Goal: Task Accomplishment & Management: Use online tool/utility

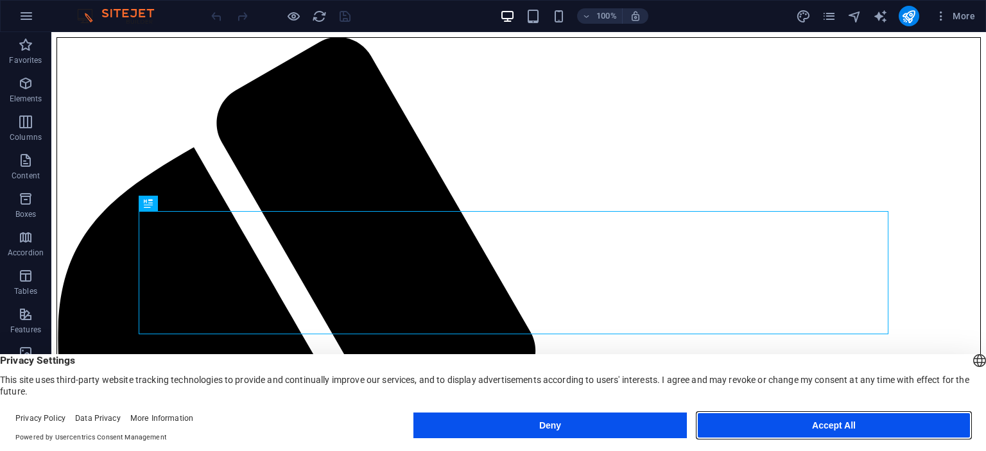
click at [805, 428] on button "Accept All" at bounding box center [834, 426] width 274 height 26
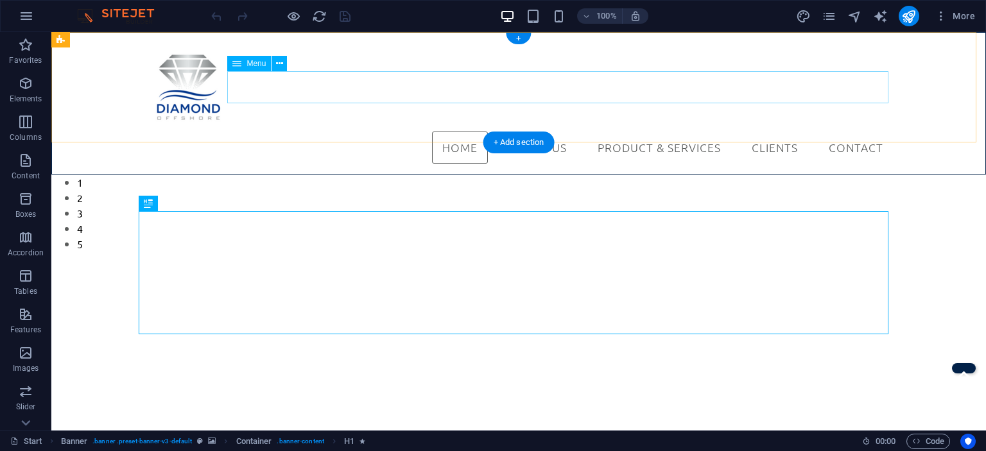
click at [611, 132] on nav "Home About Us Diamond Offshore Sdn Bhd Product & Services Amazon Filers Valve O…" at bounding box center [519, 148] width 750 height 32
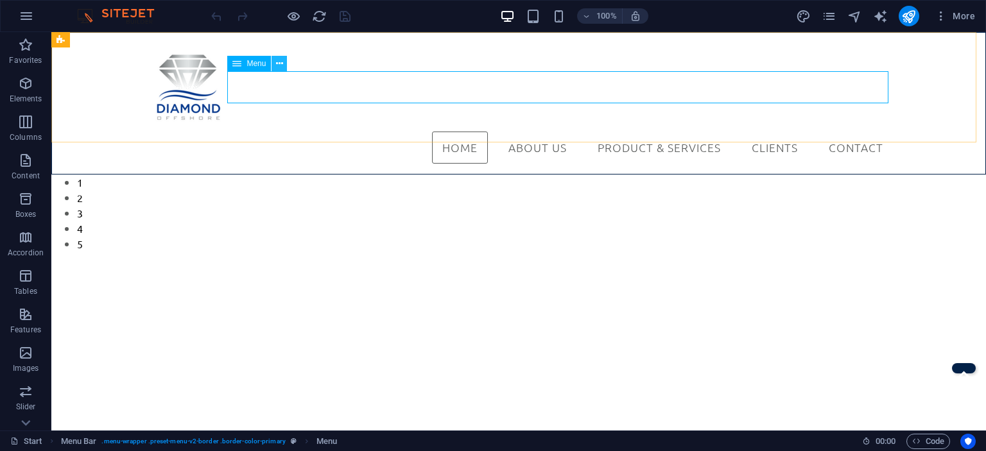
click at [274, 62] on button at bounding box center [279, 63] width 15 height 15
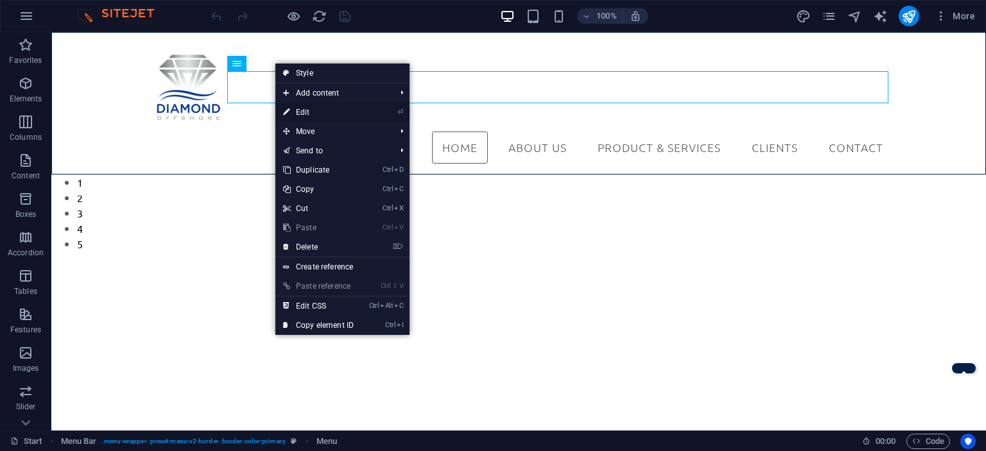
click at [307, 107] on link "⏎ Edit" at bounding box center [318, 112] width 86 height 19
select select
select select "1"
select select
select select "1"
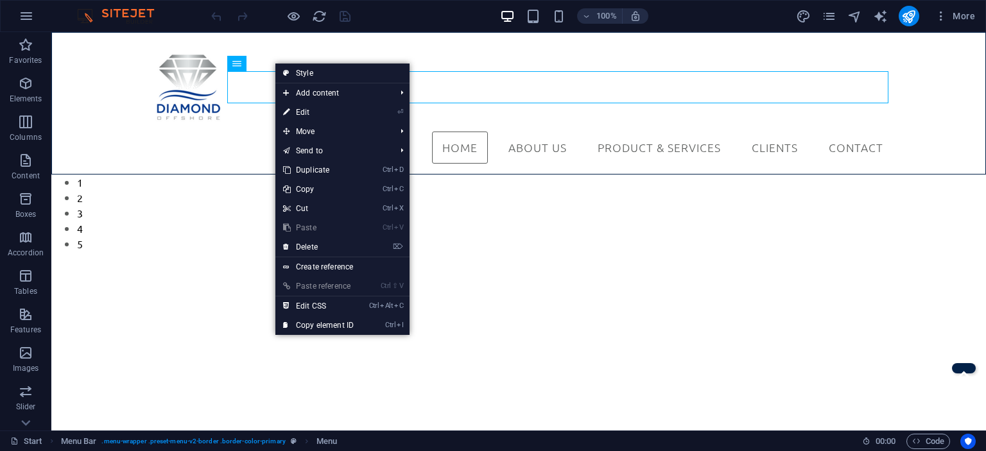
select select
select select "3"
select select
select select "4"
select select
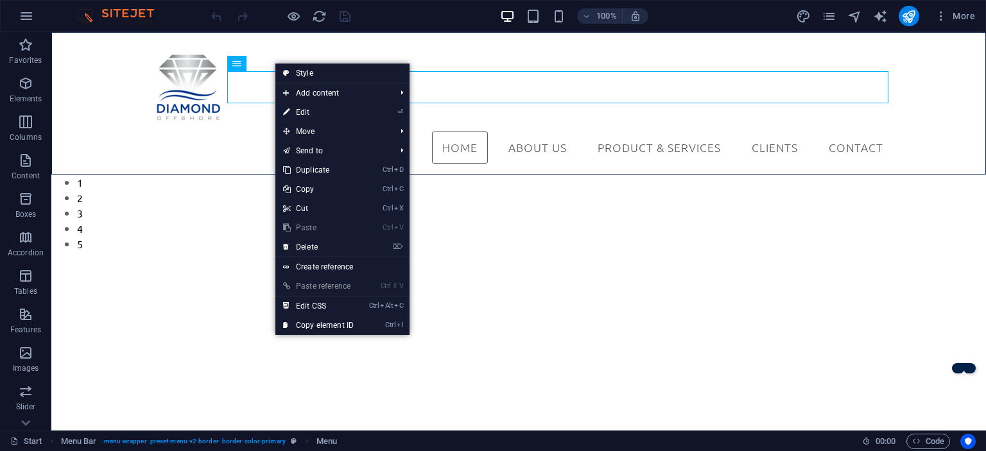
select select "5"
select select
select select "6"
select select
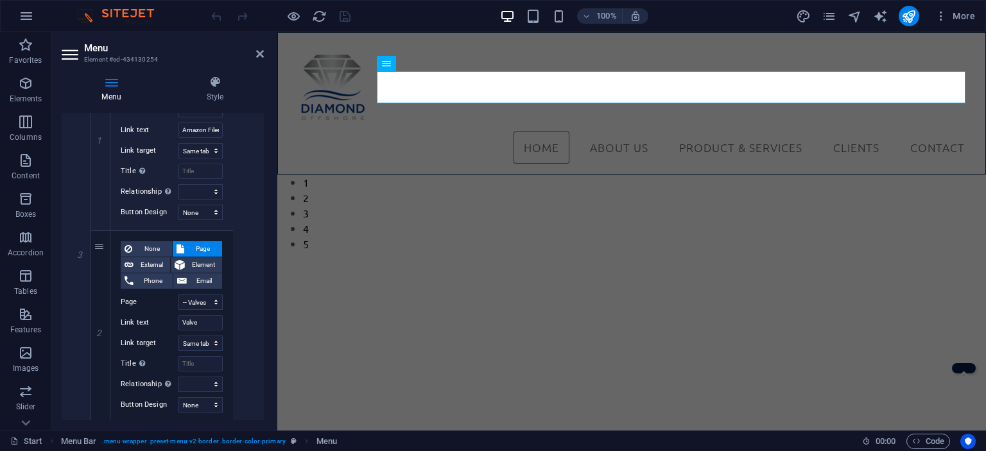
scroll to position [835, 0]
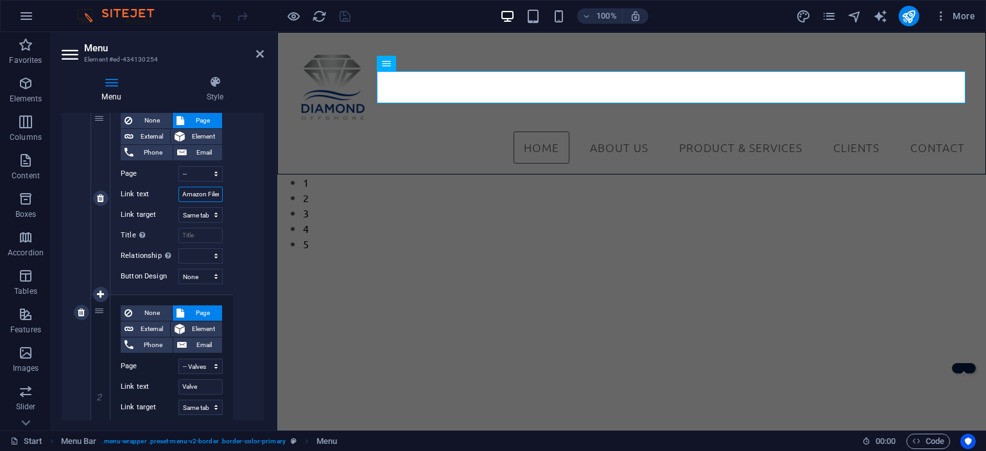
click at [203, 187] on input "Amazon Filers" at bounding box center [201, 194] width 44 height 15
click at [213, 196] on input "Amazon Filers" at bounding box center [201, 194] width 44 height 15
click at [208, 195] on input "Amazon Filers" at bounding box center [201, 194] width 44 height 15
type input "Amazon Filters"
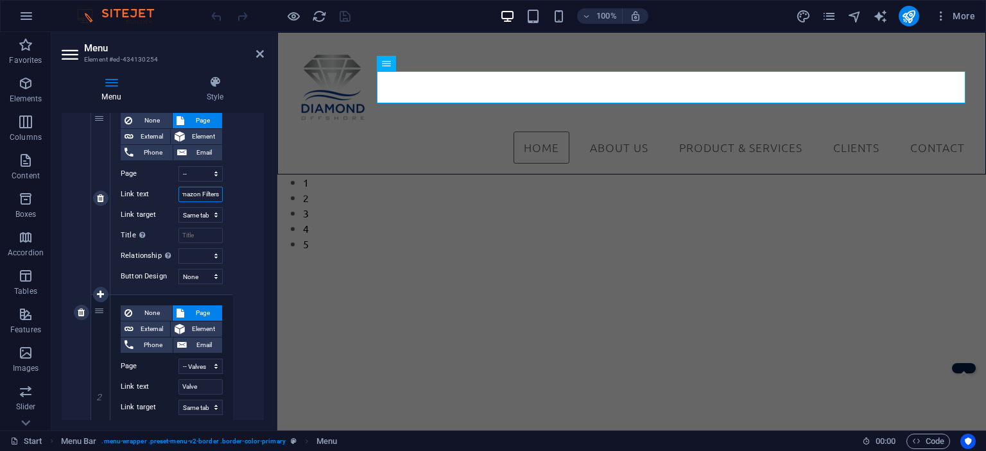
select select
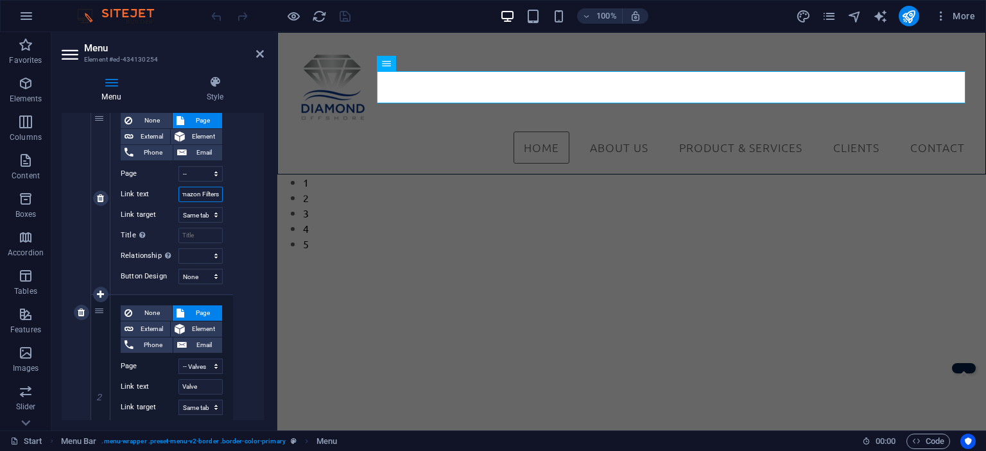
select select
type input "Amazon Filters"
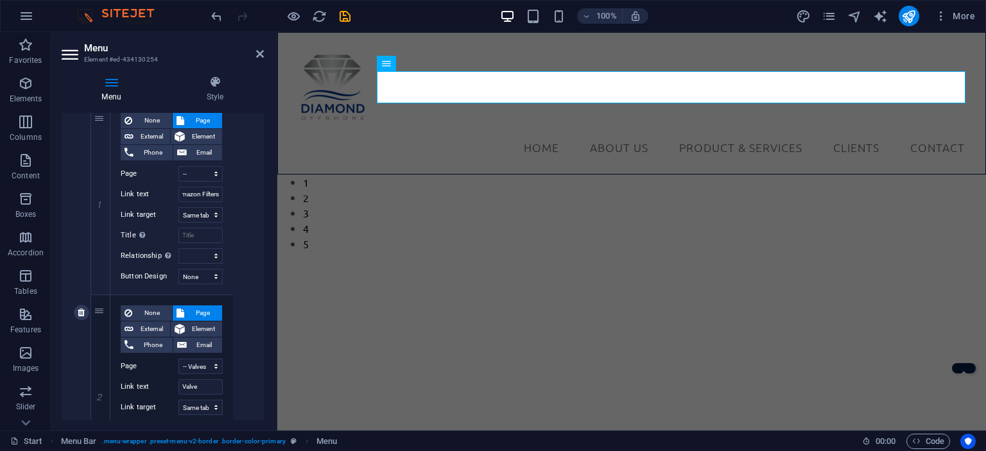
scroll to position [0, 0]
click at [238, 223] on div "None Page External Element Phone Email Page Start About Us Product &amp; Servic…" at bounding box center [172, 313] width 162 height 734
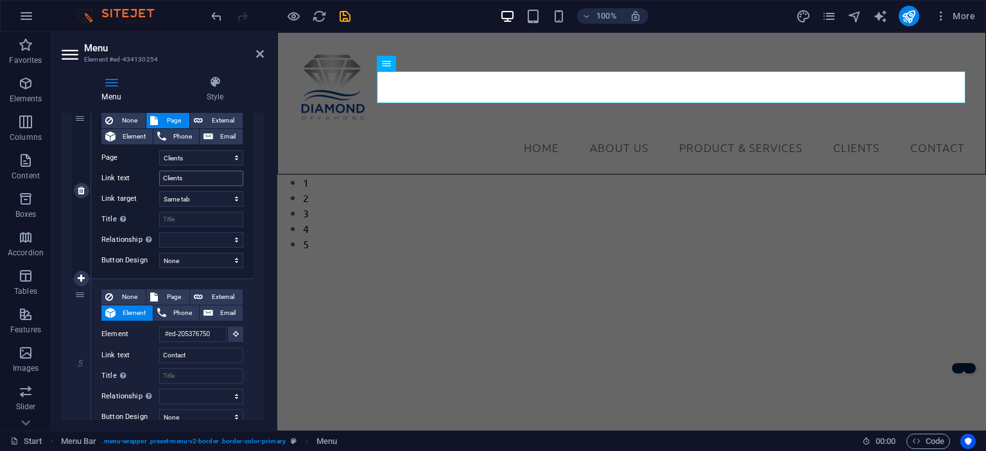
scroll to position [1462, 0]
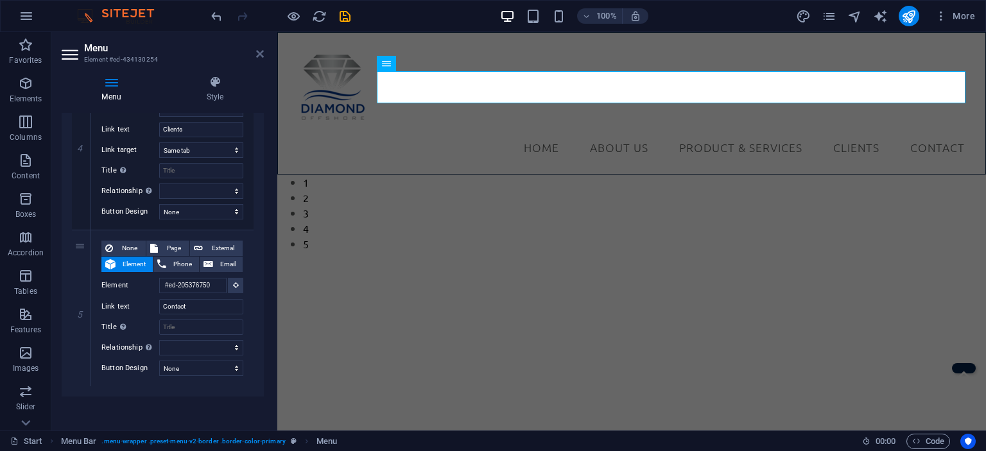
drag, startPoint x: 263, startPoint y: 54, endPoint x: 211, endPoint y: 22, distance: 60.2
click at [263, 54] on icon at bounding box center [260, 54] width 8 height 10
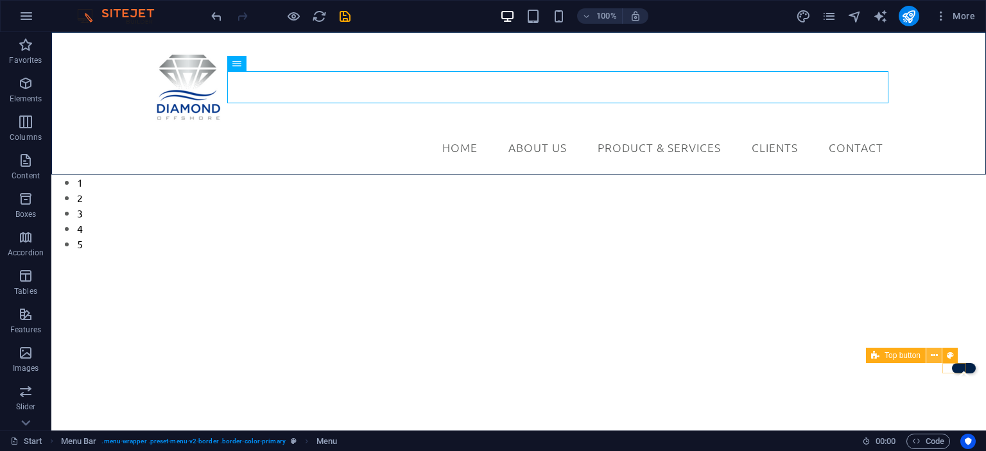
click at [935, 355] on icon at bounding box center [934, 355] width 7 height 13
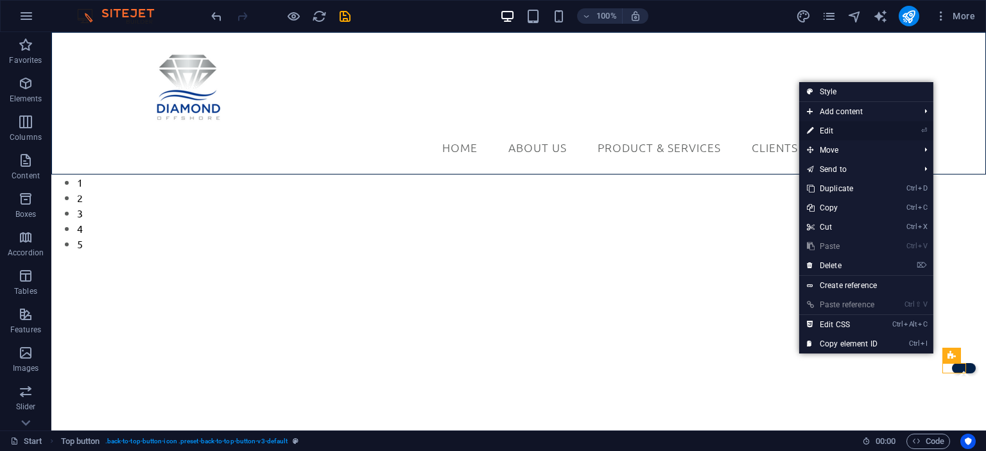
drag, startPoint x: 845, startPoint y: 130, endPoint x: 363, endPoint y: 206, distance: 487.5
click at [845, 130] on link "⏎ Edit" at bounding box center [842, 130] width 86 height 19
select select "xMidYMid"
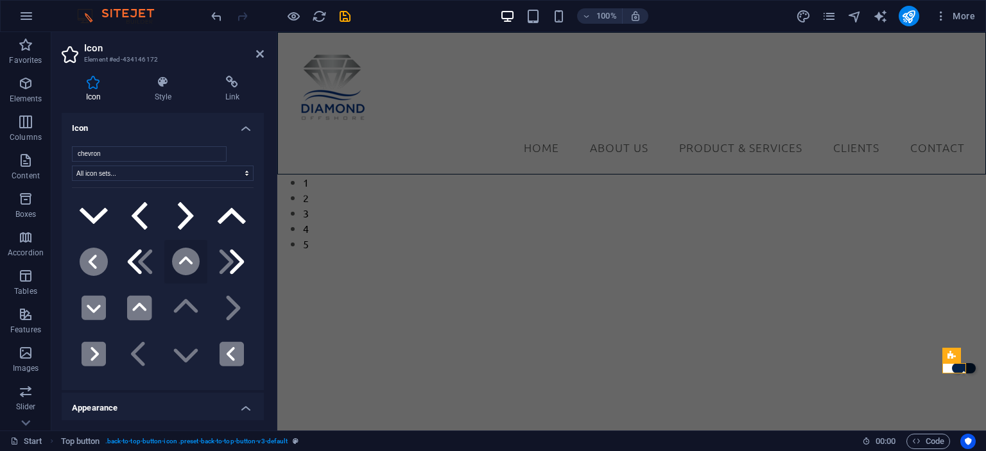
click at [181, 255] on icon at bounding box center [186, 262] width 28 height 28
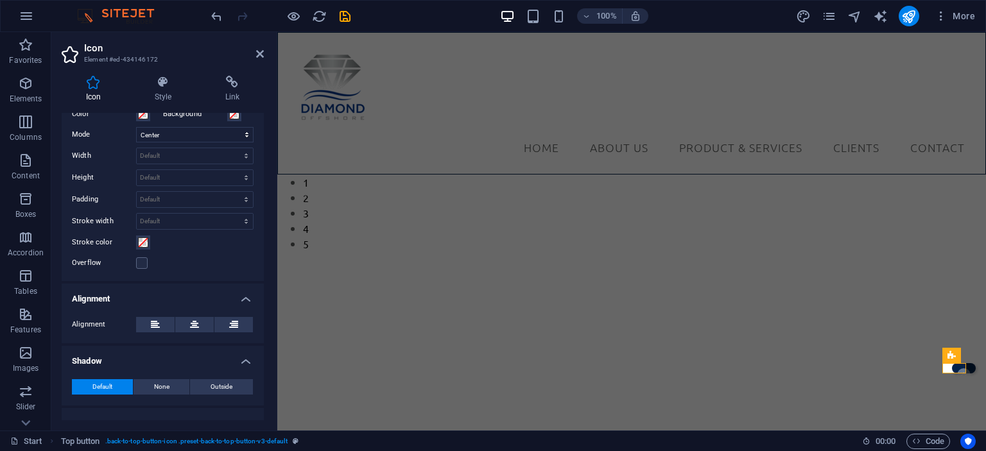
scroll to position [365, 0]
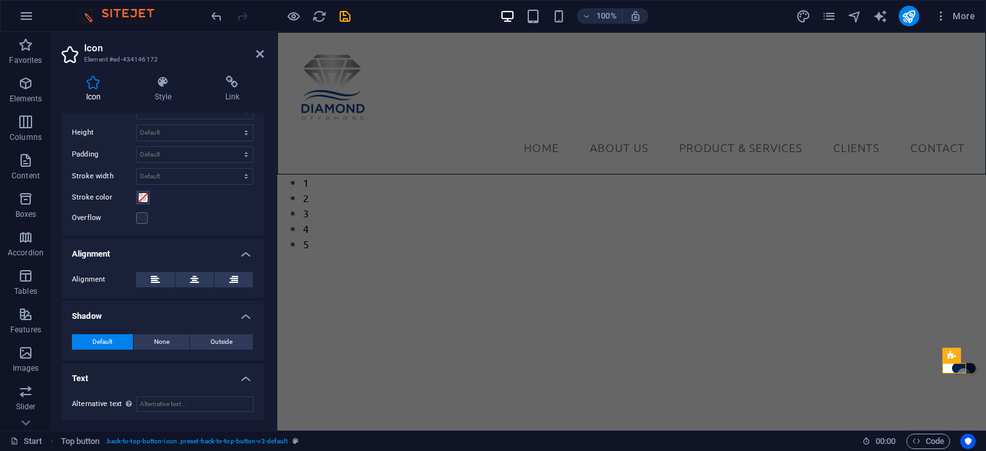
click at [114, 341] on button "Default" at bounding box center [102, 342] width 61 height 15
click at [164, 88] on icon at bounding box center [162, 82] width 65 height 13
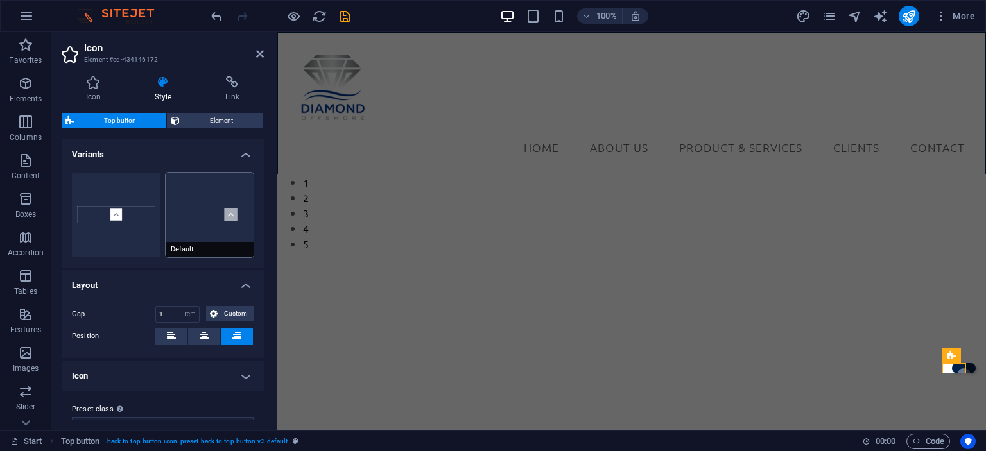
click at [204, 238] on button "Default" at bounding box center [210, 215] width 89 height 85
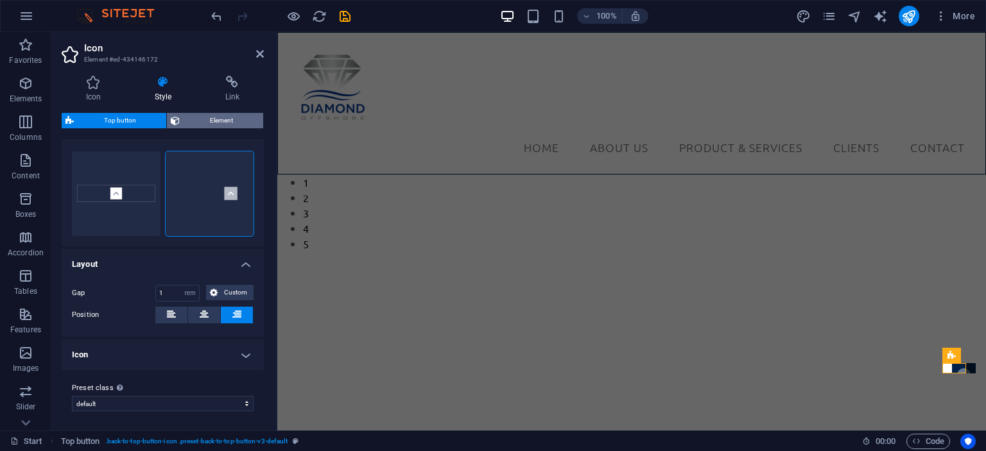
click at [254, 119] on span "Element" at bounding box center [222, 120] width 76 height 15
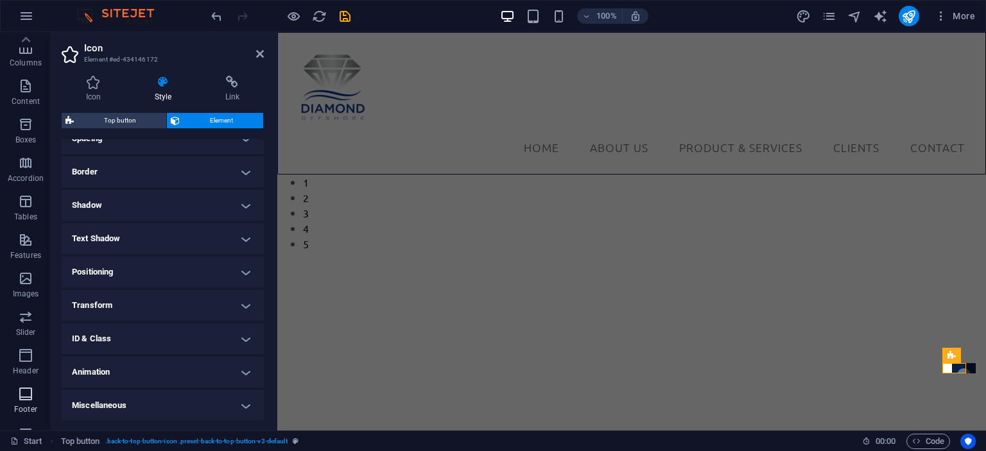
scroll to position [0, 0]
click at [26, 83] on icon "button" at bounding box center [25, 83] width 15 height 15
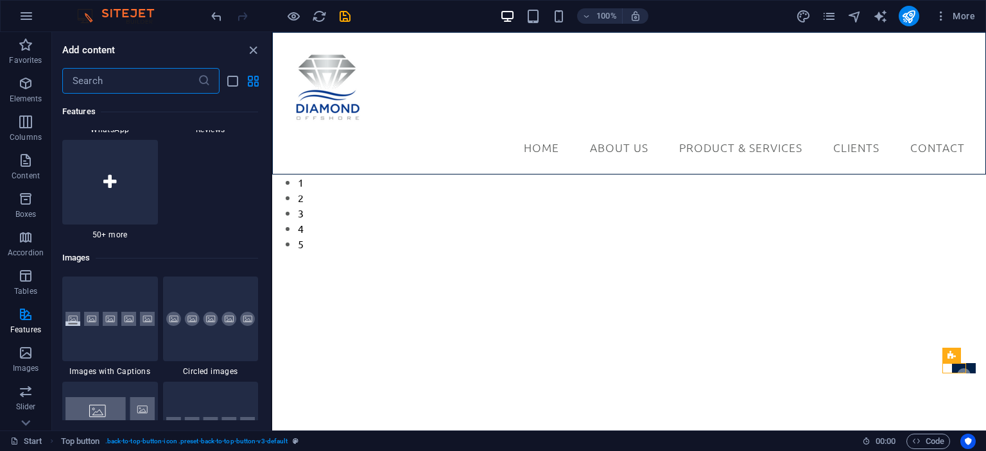
scroll to position [6108, 0]
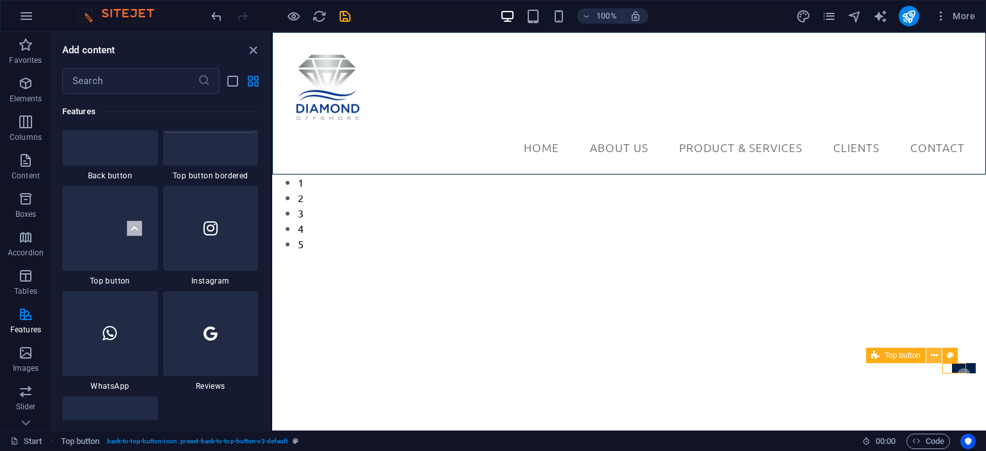
click at [938, 356] on button at bounding box center [934, 355] width 15 height 15
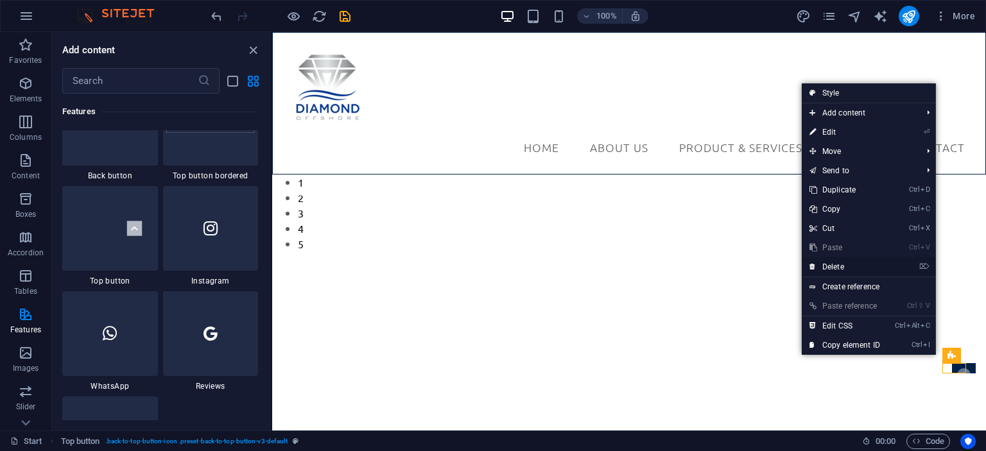
click at [857, 264] on link "⌦ Delete" at bounding box center [845, 266] width 86 height 19
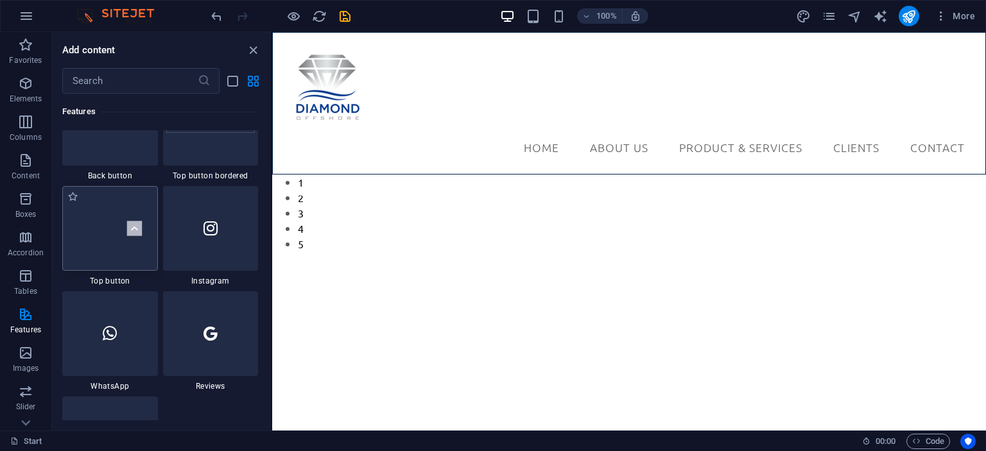
click at [121, 240] on img at bounding box center [109, 228] width 89 height 59
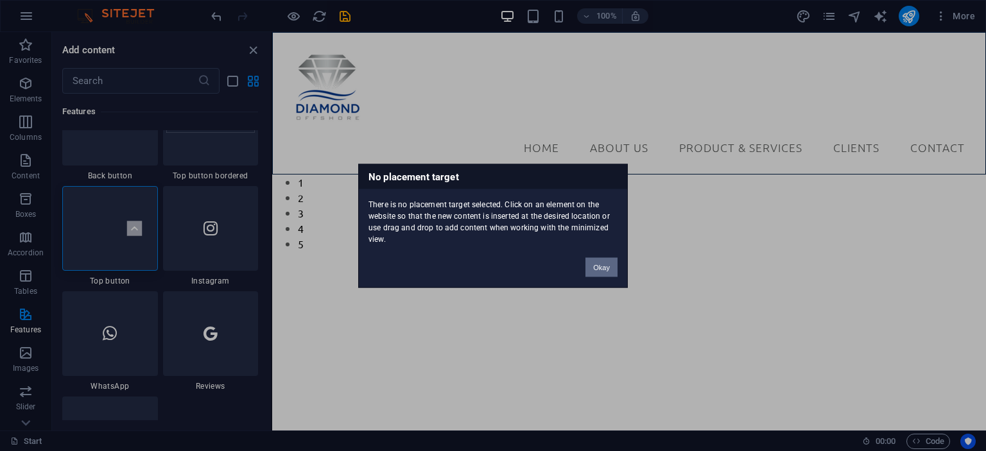
click at [598, 265] on button "Okay" at bounding box center [602, 266] width 32 height 19
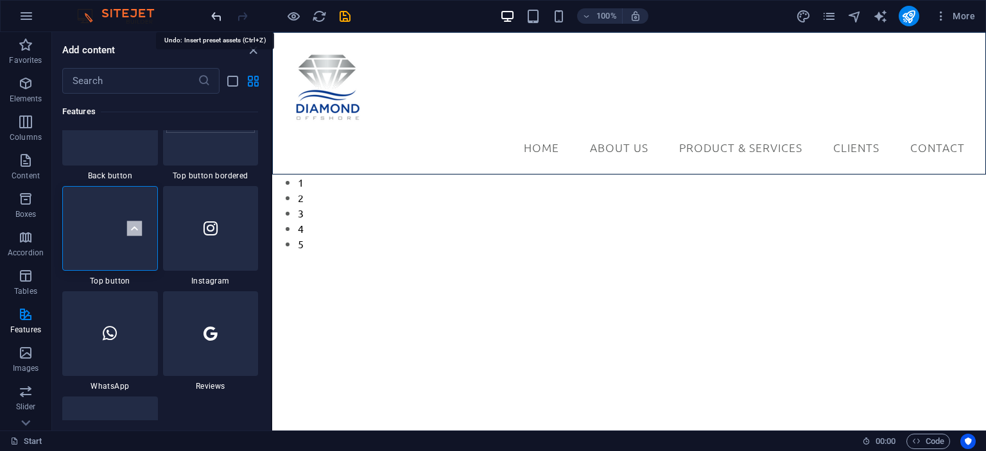
click at [214, 17] on icon "undo" at bounding box center [216, 16] width 15 height 15
click at [934, 355] on icon at bounding box center [934, 355] width 7 height 13
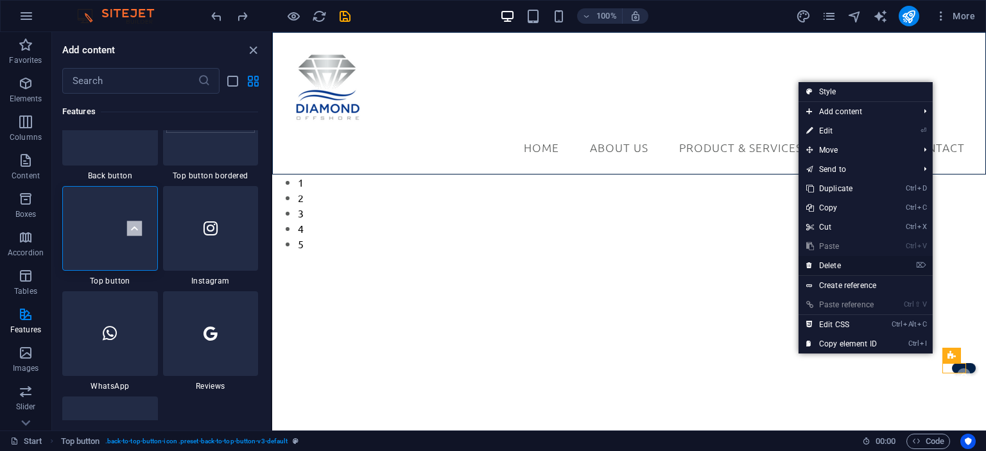
click at [834, 266] on link "⌦ Delete" at bounding box center [842, 265] width 86 height 19
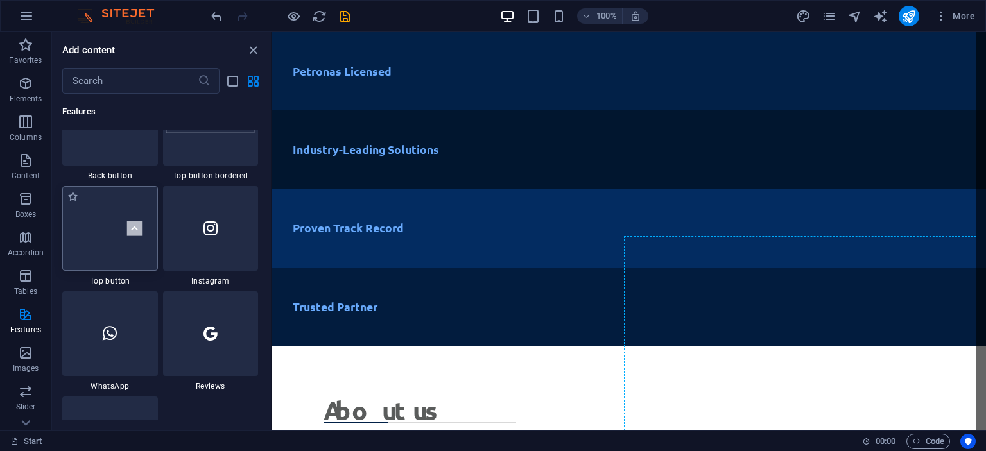
scroll to position [842, 0]
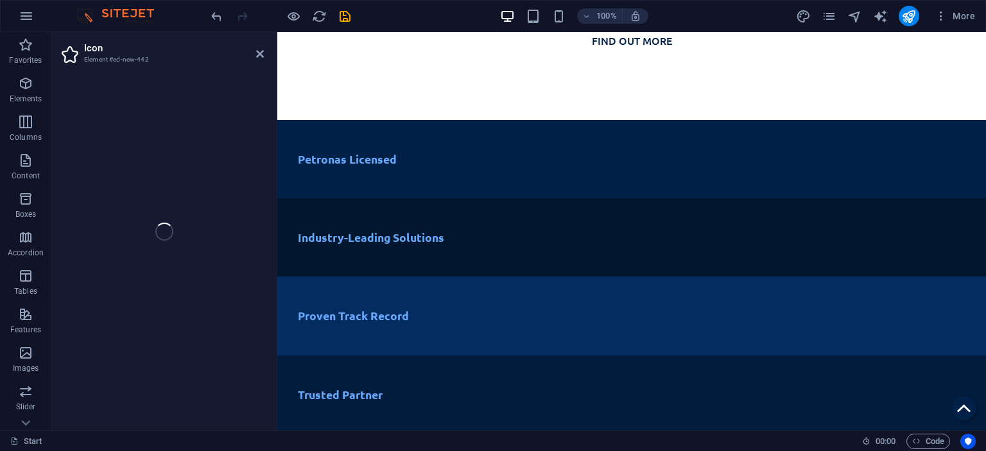
select select "rem"
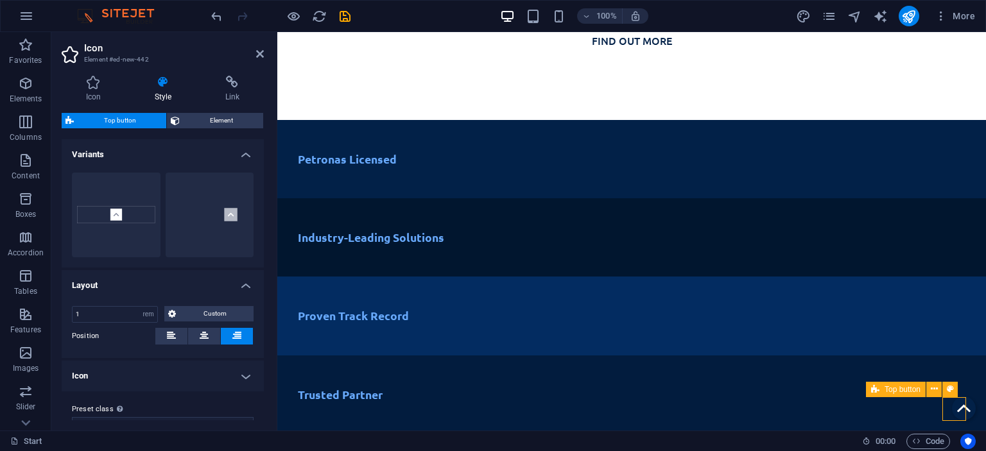
scroll to position [452, 0]
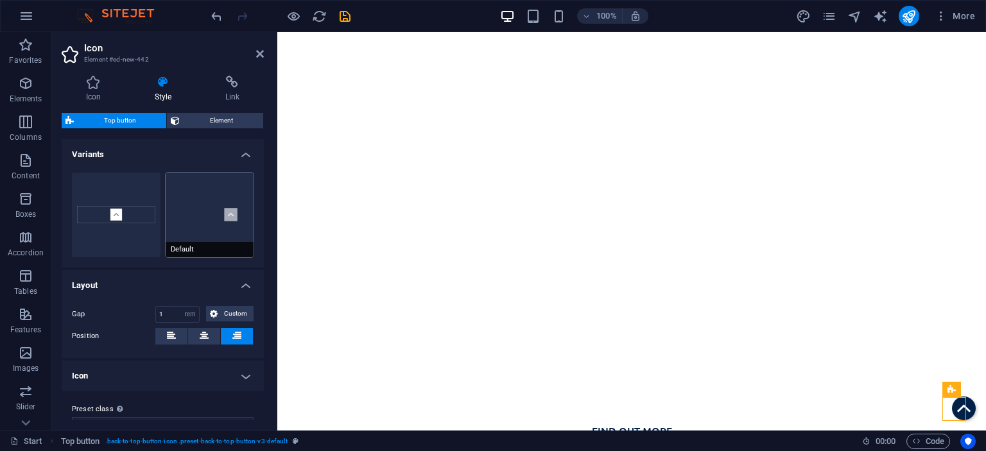
click at [223, 231] on button "Default" at bounding box center [210, 215] width 89 height 85
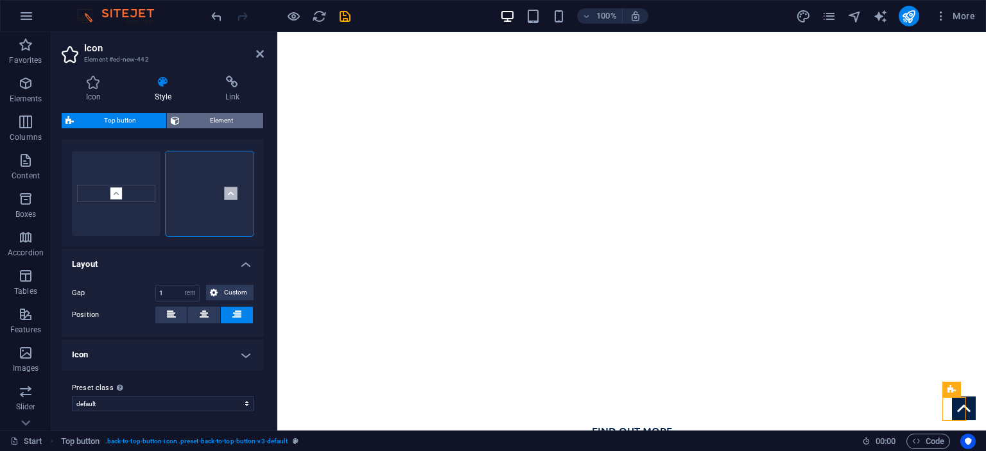
click at [211, 117] on span "Element" at bounding box center [222, 120] width 76 height 15
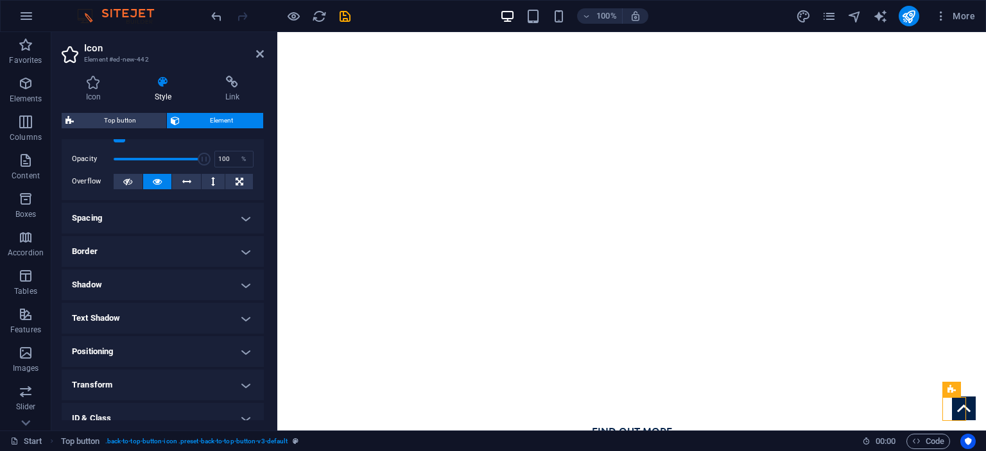
scroll to position [0, 0]
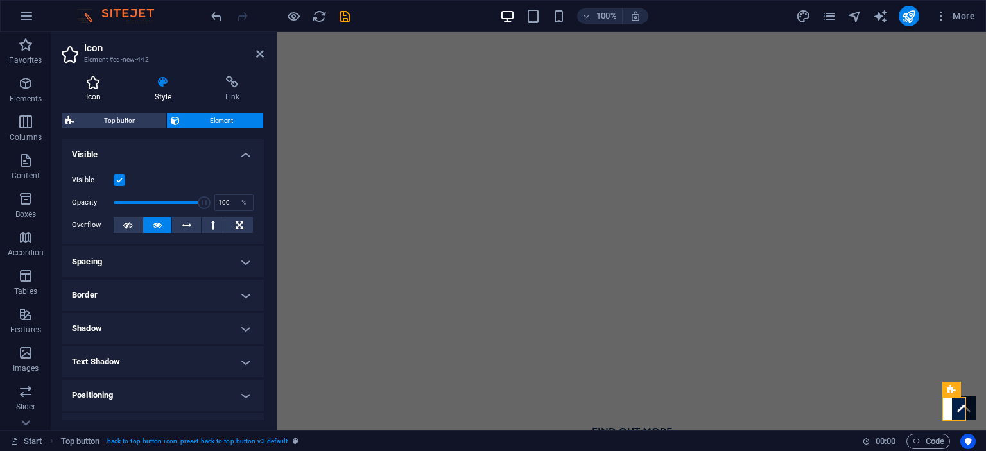
click at [94, 85] on icon at bounding box center [94, 82] width 64 height 13
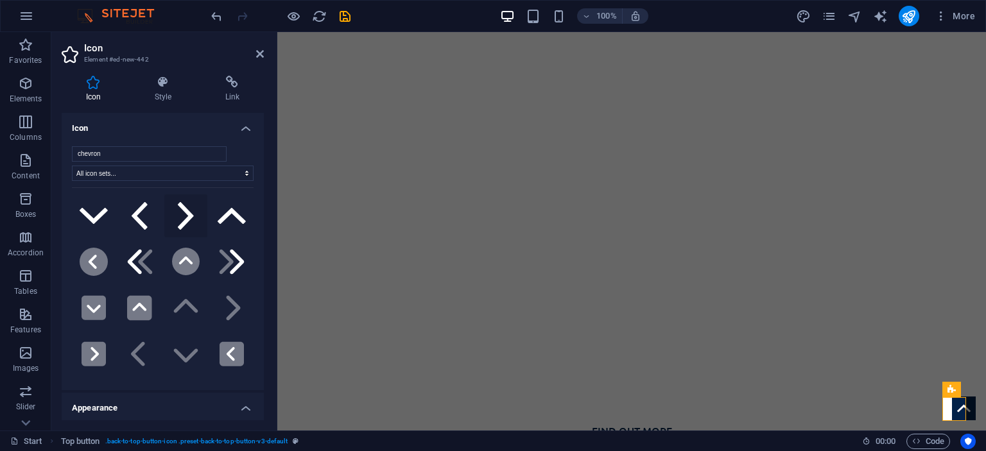
click at [164, 236] on button at bounding box center [186, 217] width 44 height 44
click at [188, 261] on icon at bounding box center [186, 261] width 14 height 8
click at [143, 301] on icon at bounding box center [139, 308] width 24 height 24
click at [200, 256] on button ".fa-secondary{opacity:.4}" at bounding box center [186, 262] width 44 height 44
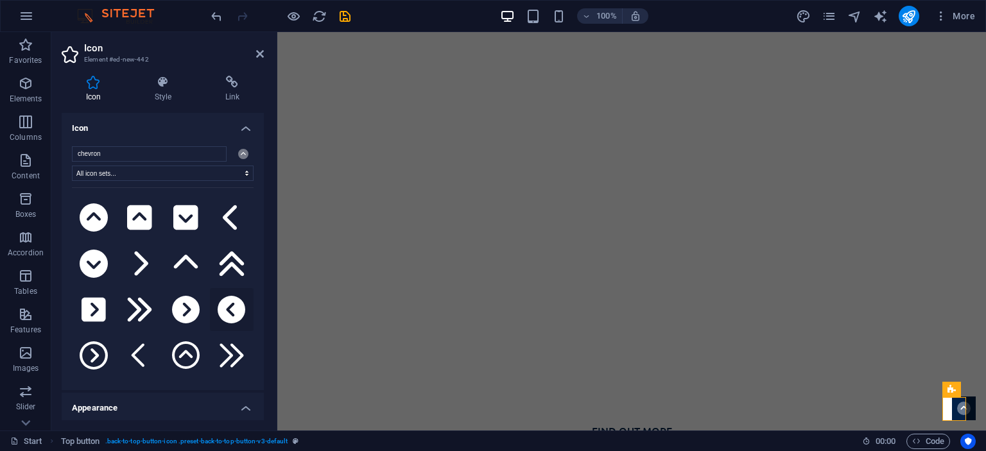
scroll to position [257, 0]
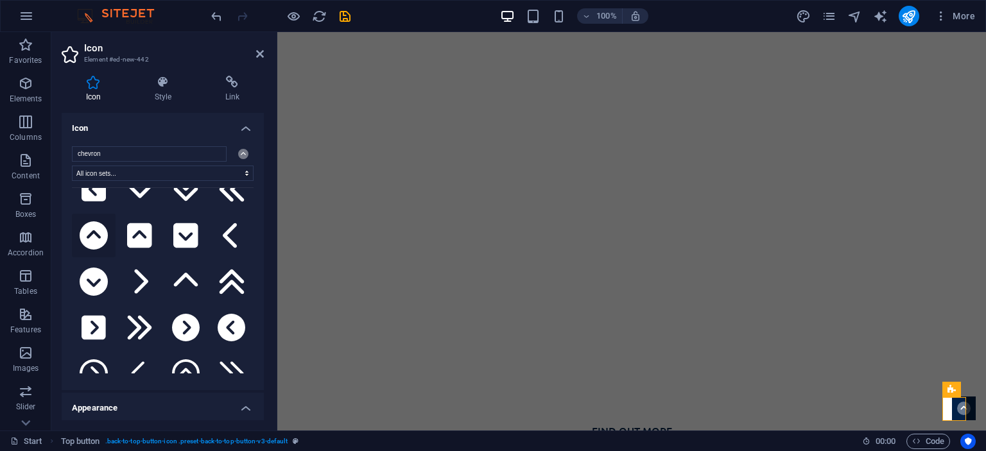
click at [91, 232] on icon at bounding box center [94, 236] width 28 height 28
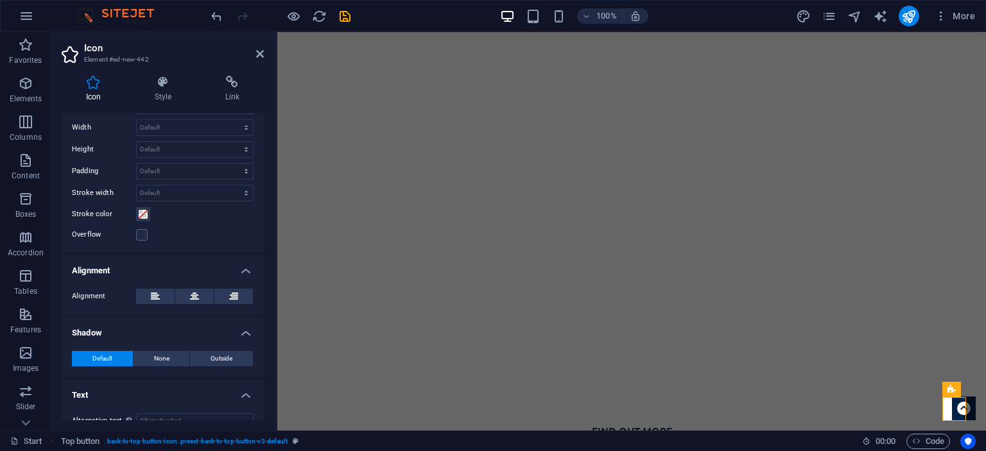
scroll to position [365, 0]
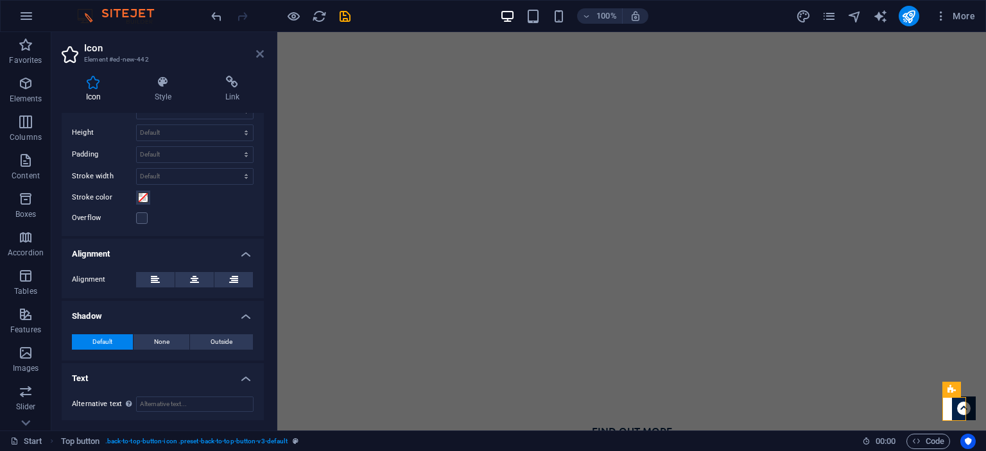
click at [259, 57] on icon at bounding box center [260, 54] width 8 height 10
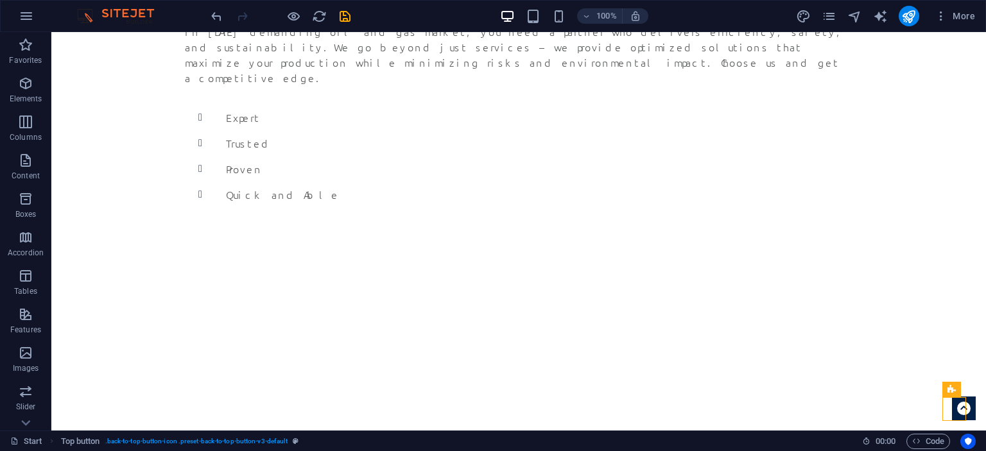
scroll to position [2656, 0]
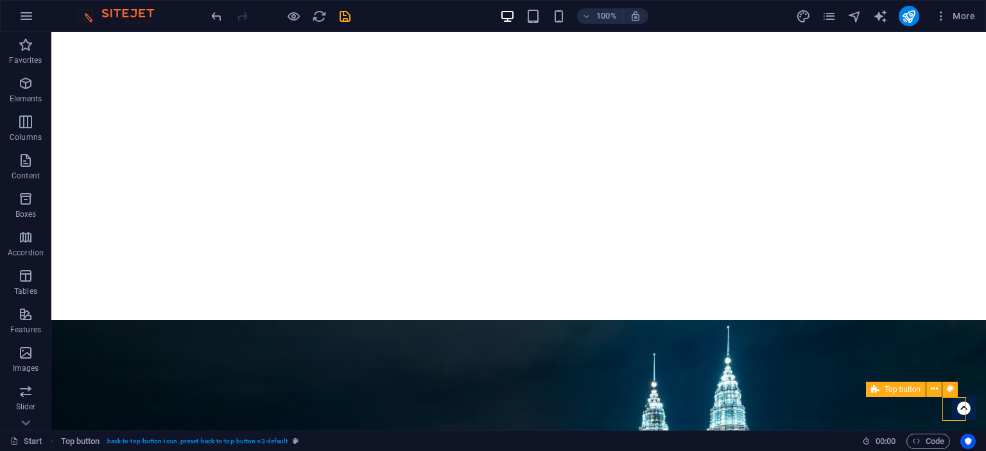
click at [952, 406] on figure at bounding box center [964, 409] width 24 height 24
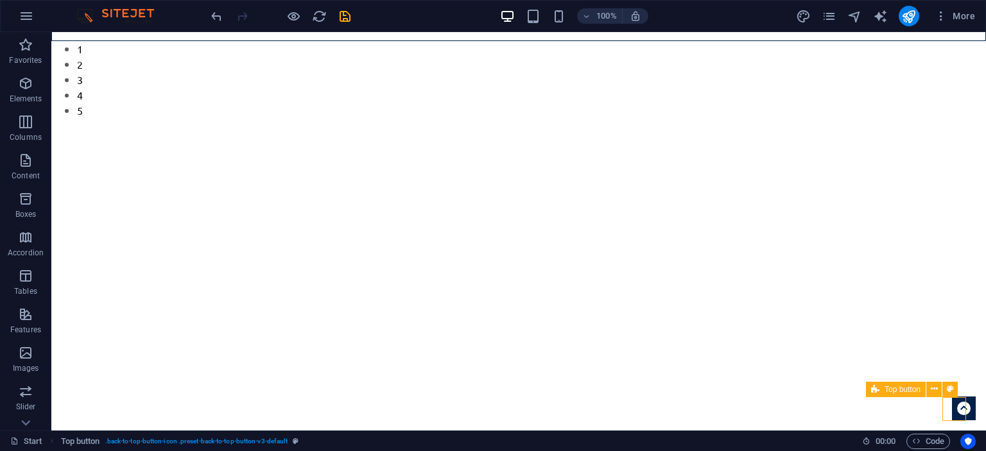
click at [954, 405] on figure at bounding box center [964, 409] width 24 height 24
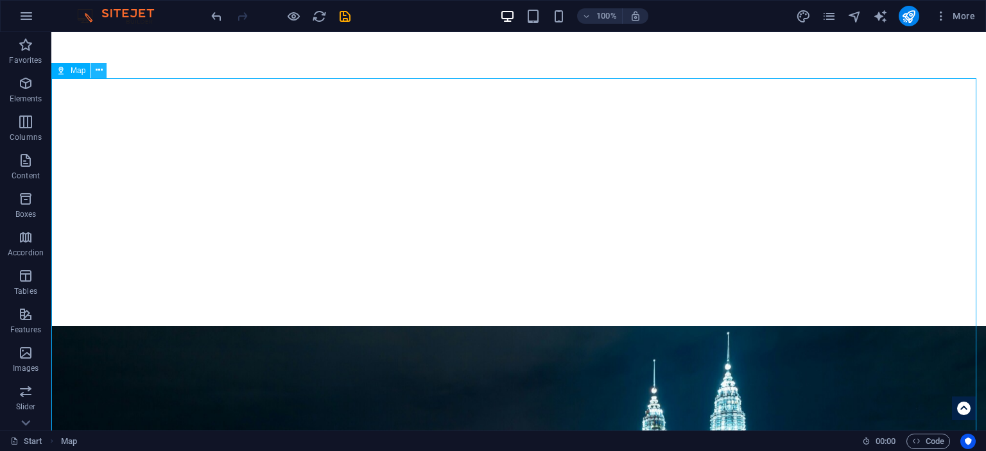
click at [101, 66] on icon at bounding box center [99, 70] width 7 height 13
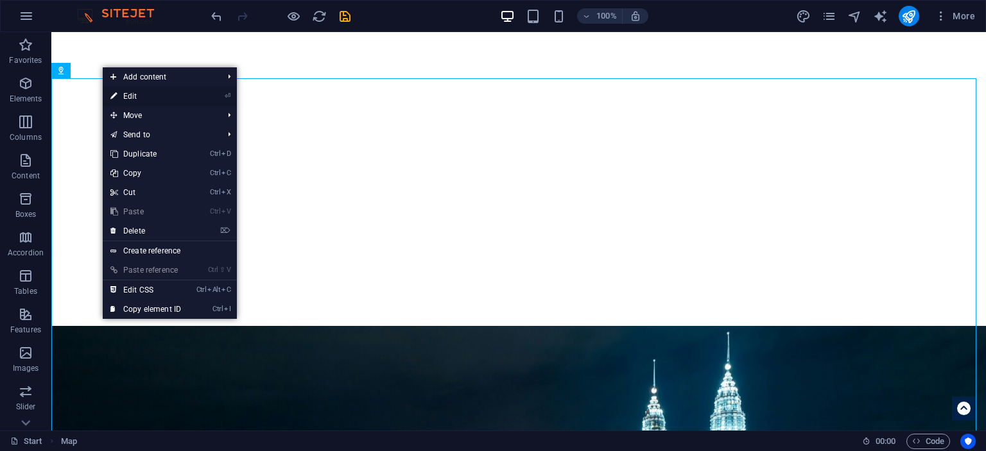
click at [136, 95] on link "⏎ Edit" at bounding box center [146, 96] width 86 height 19
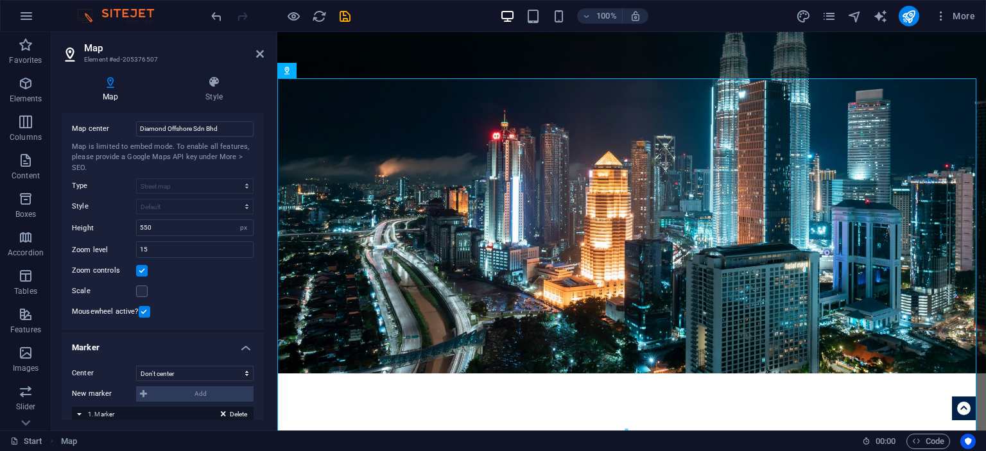
scroll to position [0, 0]
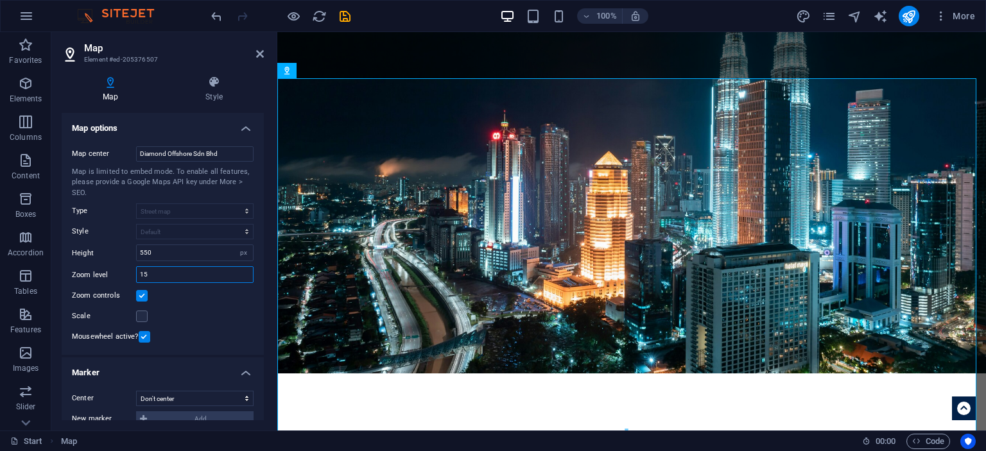
click at [200, 279] on input "15" at bounding box center [195, 274] width 116 height 15
click at [144, 317] on label at bounding box center [142, 317] width 12 height 12
click at [0, 0] on input "Scale" at bounding box center [0, 0] width 0 height 0
click at [144, 317] on label at bounding box center [142, 317] width 12 height 12
click at [0, 0] on input "Scale" at bounding box center [0, 0] width 0 height 0
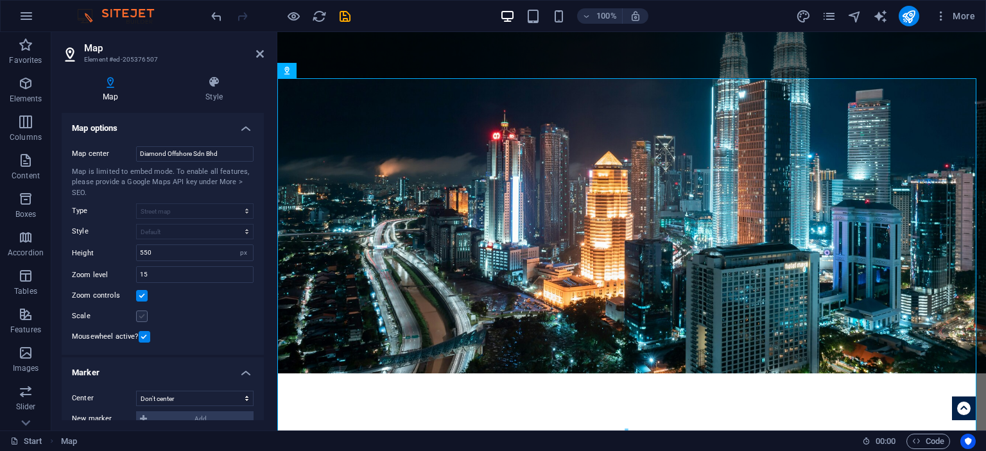
click at [144, 317] on label at bounding box center [142, 317] width 12 height 12
click at [0, 0] on input "Scale" at bounding box center [0, 0] width 0 height 0
click at [223, 74] on div "Map Style Map options Map center Diamond Offshore Sdn Bhd Map is limited to emb…" at bounding box center [162, 247] width 223 height 365
click at [221, 83] on icon at bounding box center [214, 82] width 100 height 13
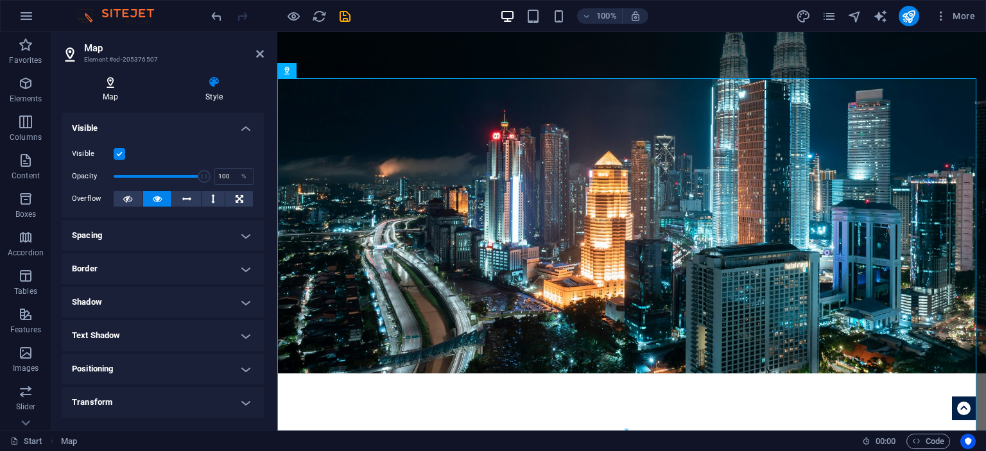
click at [128, 84] on icon at bounding box center [111, 82] width 98 height 13
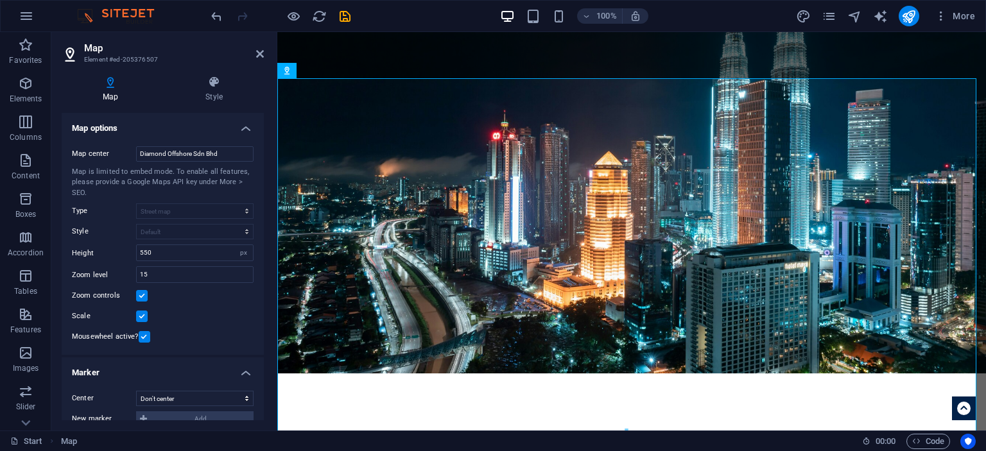
click at [136, 320] on label at bounding box center [142, 317] width 12 height 12
click at [0, 0] on input "Scale" at bounding box center [0, 0] width 0 height 0
click at [139, 295] on label at bounding box center [142, 296] width 12 height 12
click at [0, 0] on input "Zoom controls" at bounding box center [0, 0] width 0 height 0
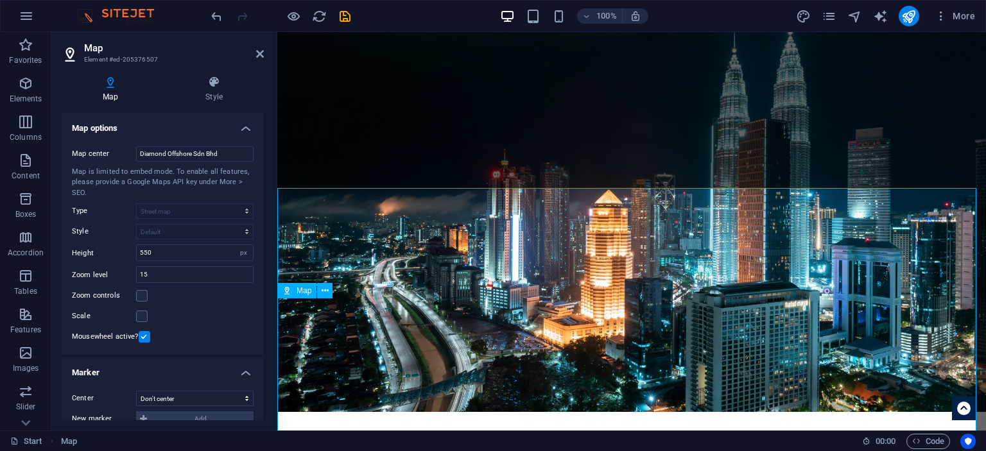
scroll to position [2817, 0]
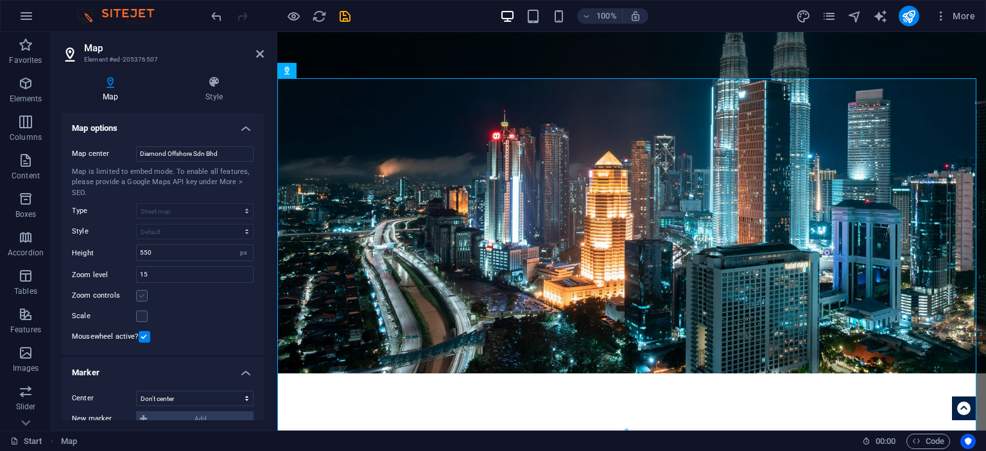
click at [140, 290] on label at bounding box center [142, 296] width 12 height 12
click at [0, 0] on input "Zoom controls" at bounding box center [0, 0] width 0 height 0
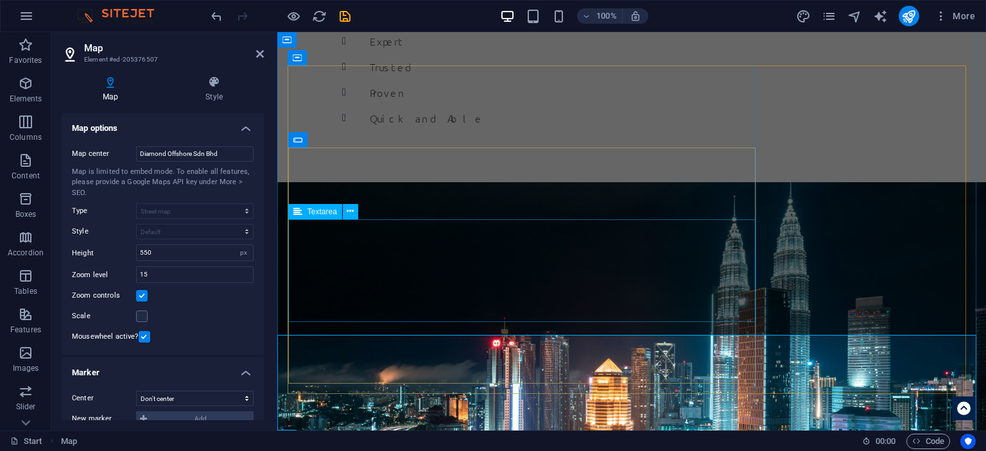
scroll to position [2753, 0]
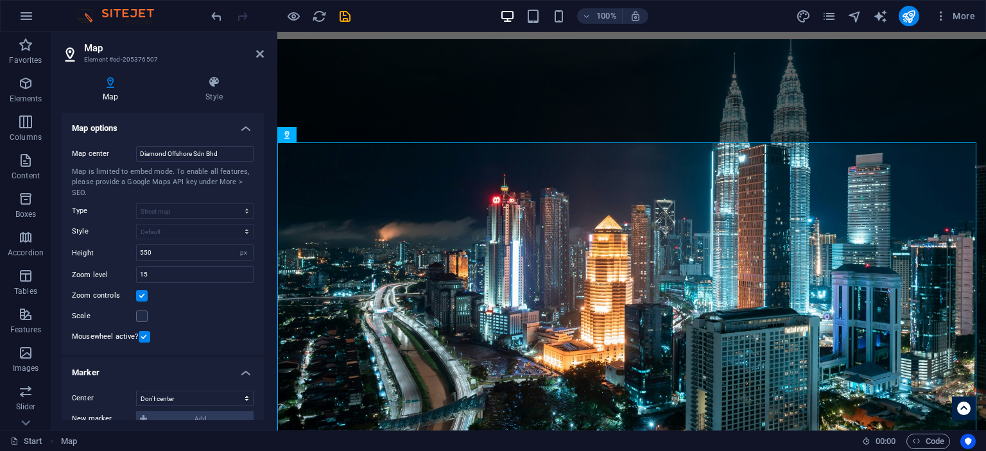
click at [298, 27] on div "100% More" at bounding box center [493, 16] width 985 height 31
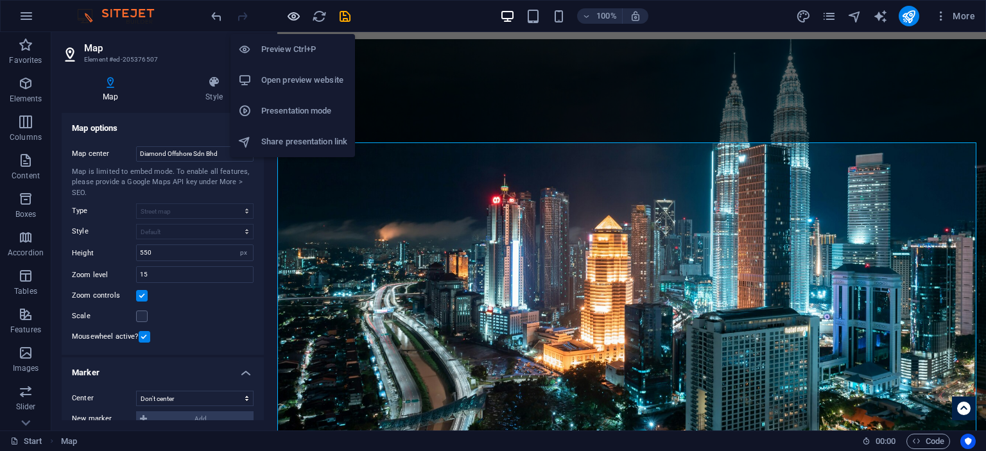
click at [295, 17] on icon "button" at bounding box center [293, 16] width 15 height 15
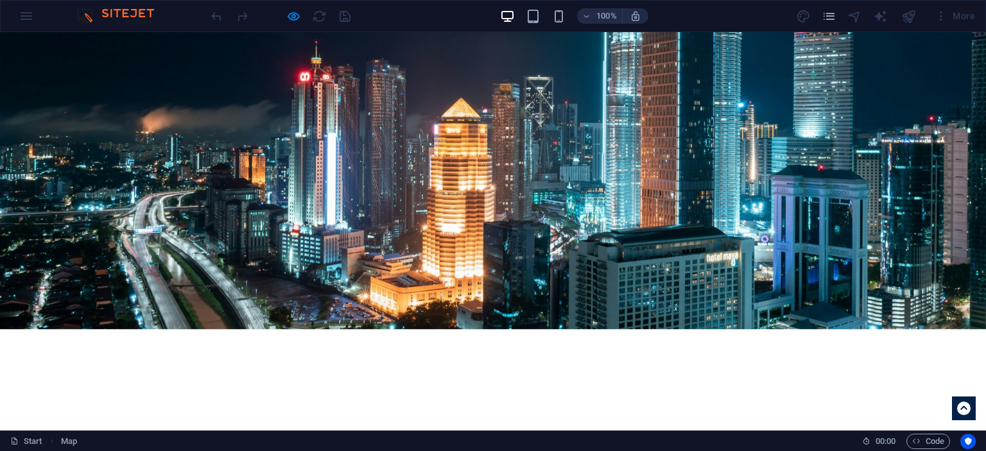
scroll to position [2653, 0]
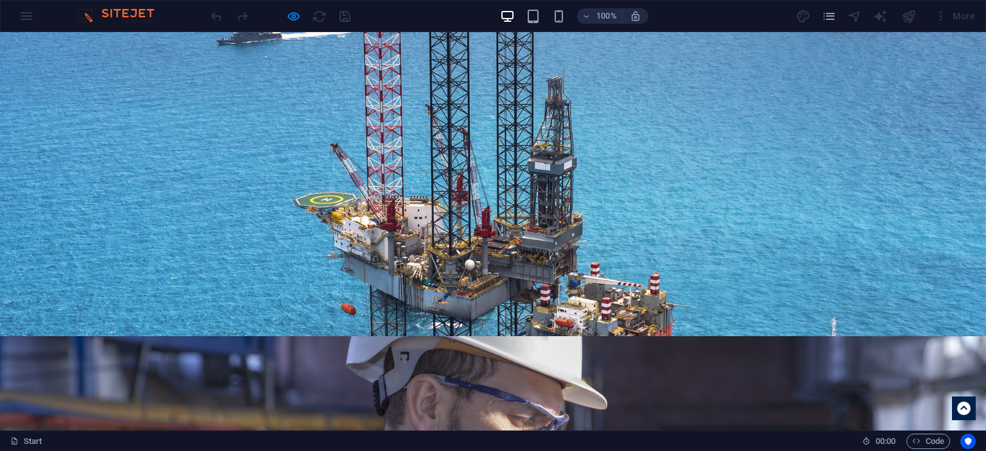
click at [957, 408] on icon at bounding box center [963, 408] width 13 height 13
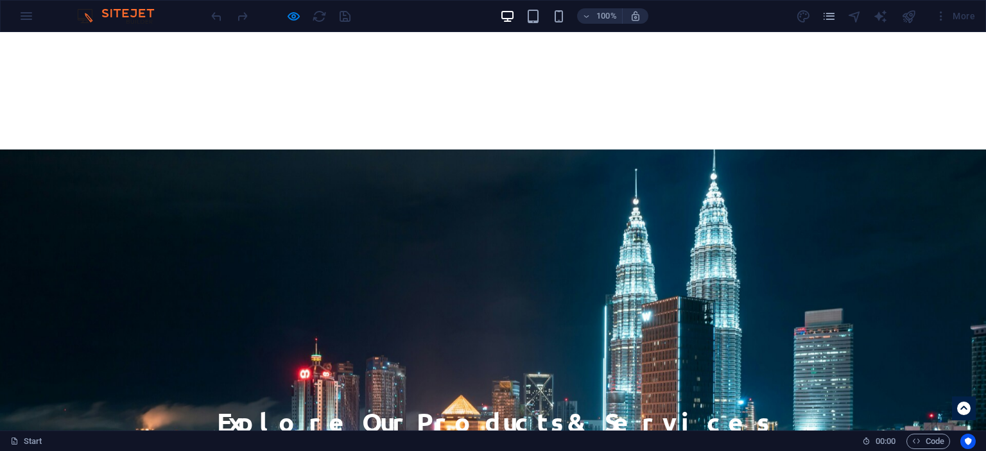
click at [957, 410] on icon at bounding box center [963, 408] width 13 height 13
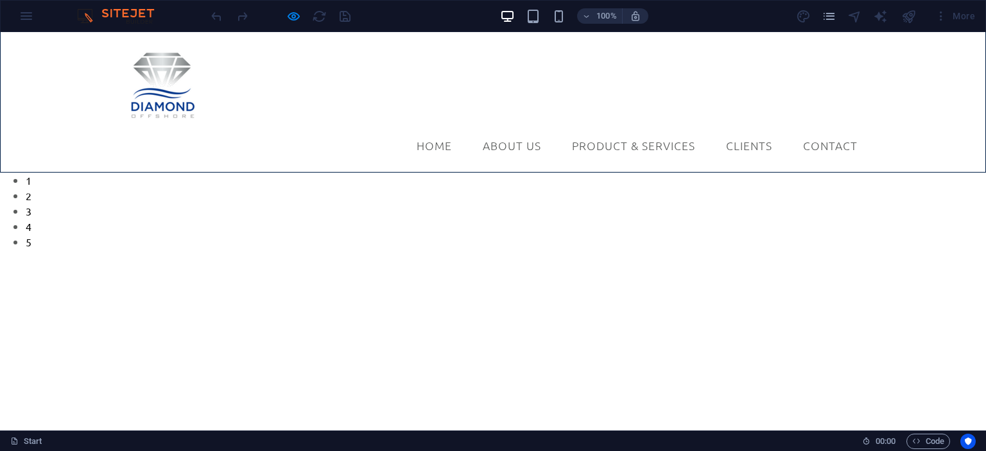
scroll to position [0, 0]
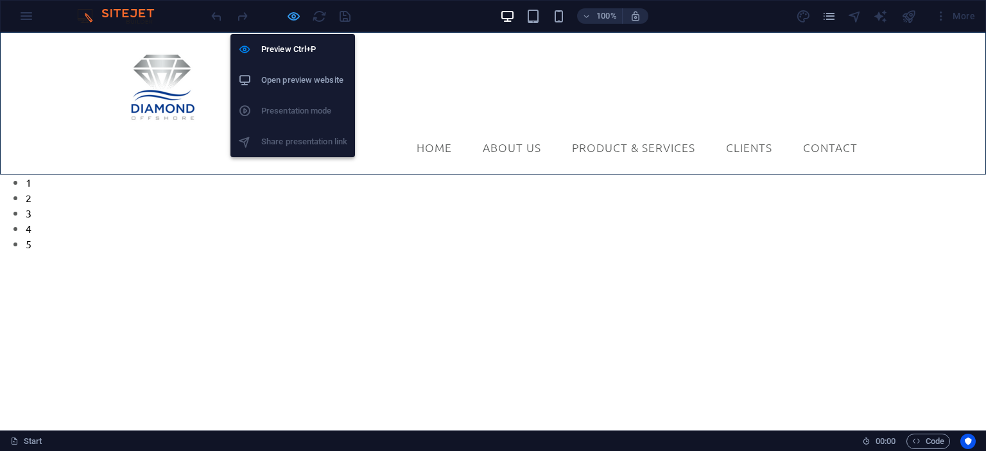
click at [295, 15] on icon "button" at bounding box center [293, 16] width 15 height 15
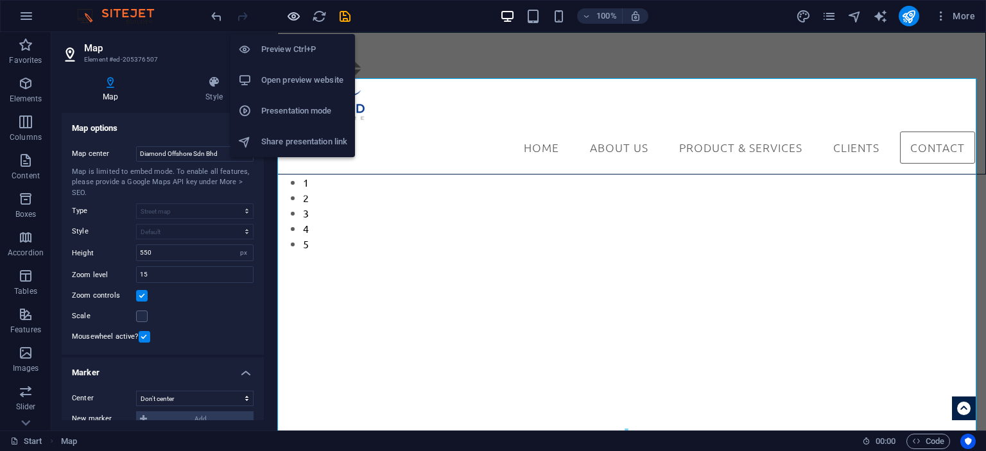
scroll to position [2817, 0]
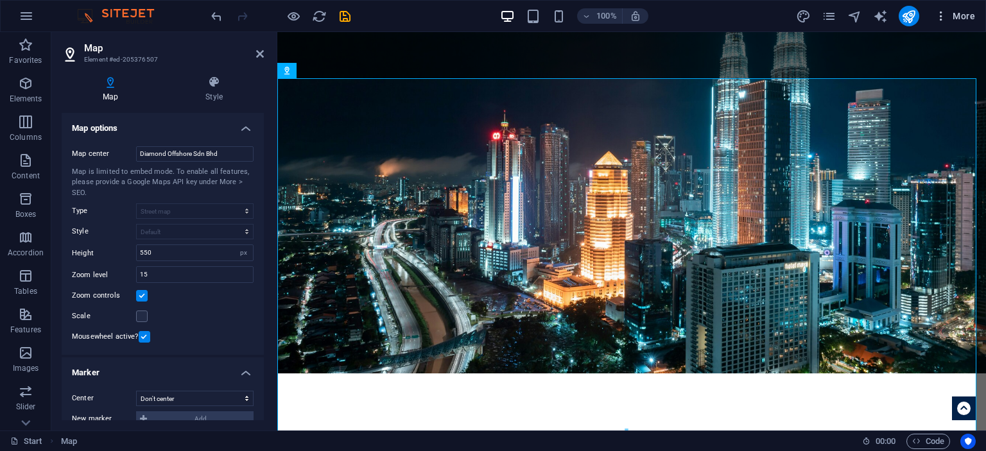
click at [947, 16] on icon "button" at bounding box center [941, 16] width 13 height 13
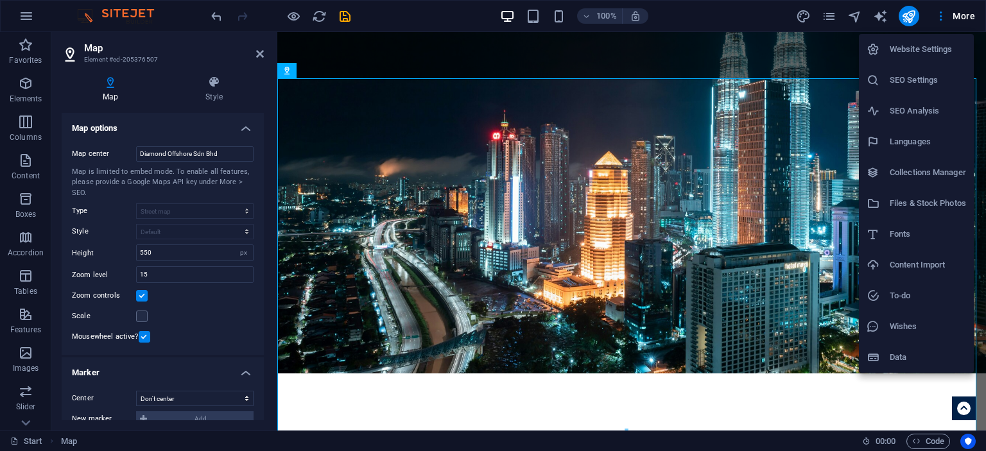
click at [912, 19] on div at bounding box center [493, 225] width 986 height 451
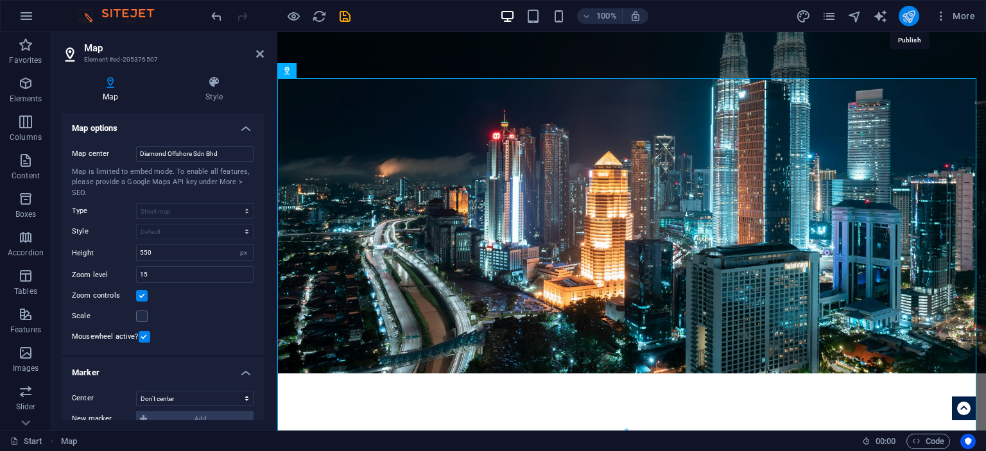
click at [904, 10] on icon "publish" at bounding box center [909, 16] width 15 height 15
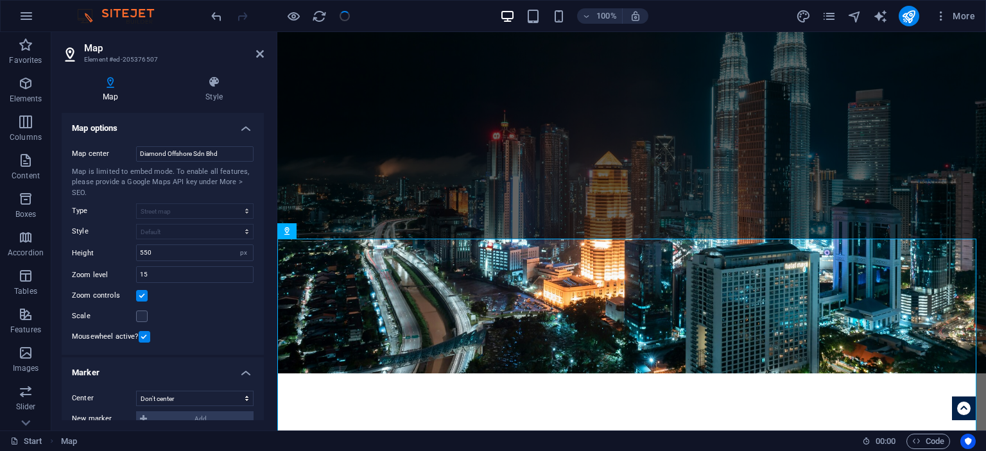
scroll to position [2656, 0]
